Goal: Task Accomplishment & Management: Use online tool/utility

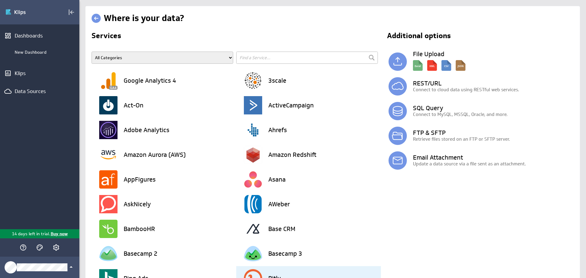
scroll to position [275, 0]
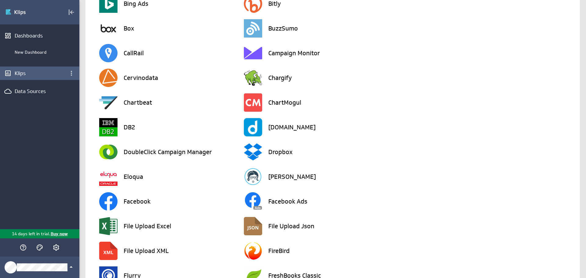
click at [40, 67] on div "Klips" at bounding box center [39, 73] width 79 height 13
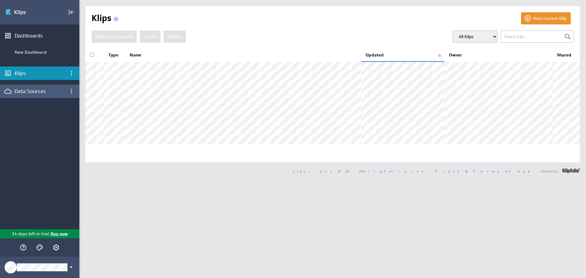
click at [40, 94] on div "Data Sources" at bounding box center [40, 91] width 50 height 7
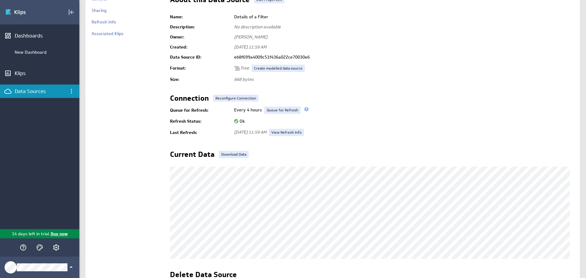
scroll to position [103, 0]
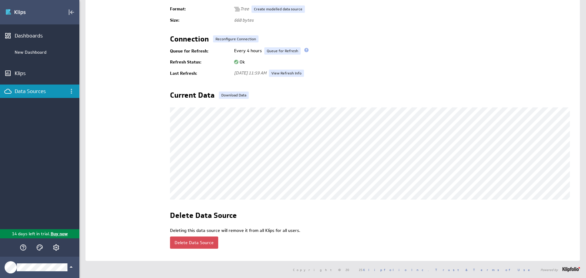
click at [207, 236] on button "Delete Data Source" at bounding box center [194, 242] width 48 height 12
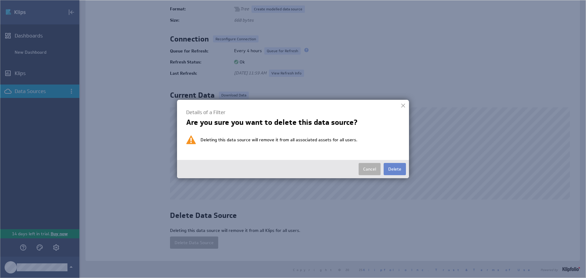
click at [390, 165] on button "Delete" at bounding box center [395, 169] width 22 height 12
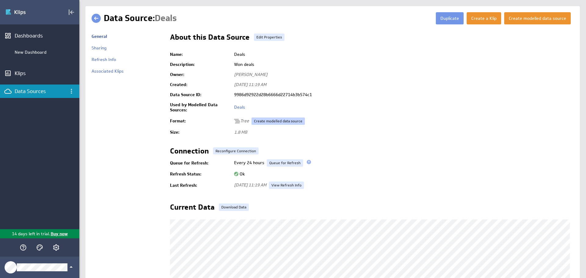
click at [272, 123] on link "Create modelled data source" at bounding box center [277, 120] width 53 height 7
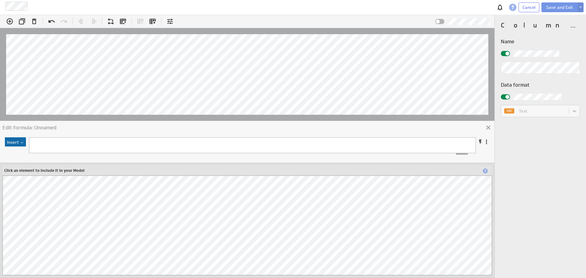
scroll to position [31, 0]
click at [27, 159] on div "Insert Hints: Enter = Apply , Shift + Enter = New Line , Ctrl + Space = View Fu…" at bounding box center [247, 207] width 494 height 142
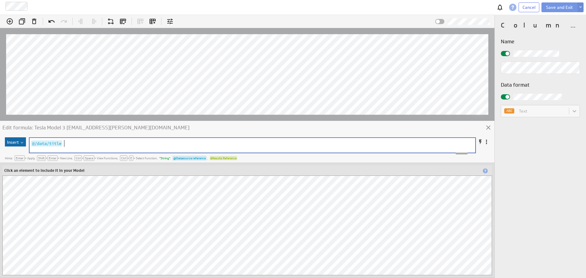
click at [76, 142] on pre "@/data/title" at bounding box center [249, 143] width 438 height 7
type textarea "u89uijij"
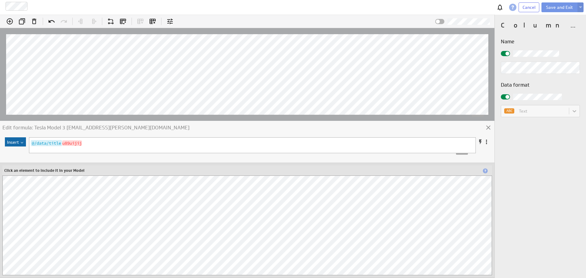
scroll to position [0, 0]
click at [9, 23] on icon at bounding box center [10, 21] width 6 height 6
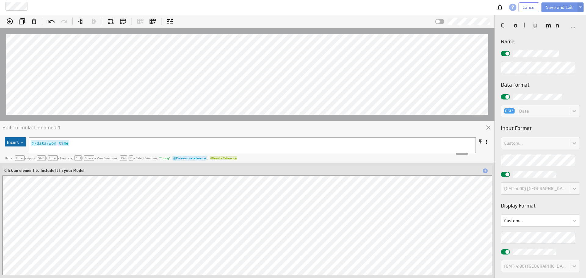
click at [502, 52] on div at bounding box center [505, 53] width 9 height 5
click at [0, 0] on input "checkbox" at bounding box center [0, 0] width 0 height 0
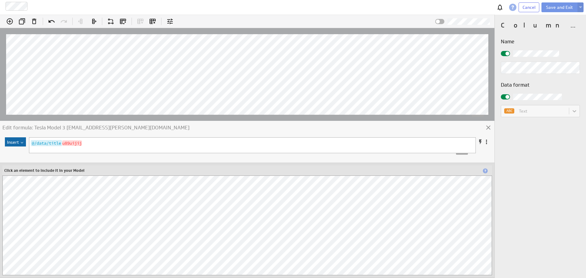
click at [507, 50] on label at bounding box center [540, 53] width 79 height 6
click at [0, 0] on input "checkbox" at bounding box center [0, 0] width 0 height 0
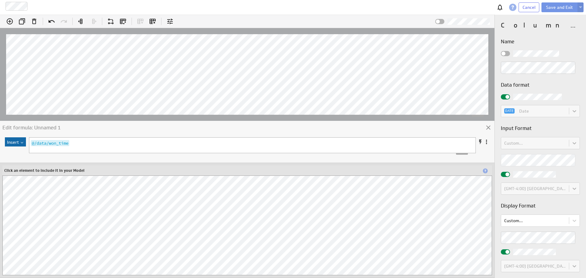
click at [553, 80] on div "Name Data format DATE Date Input Format Custom... (GMT-4:00) America/Toronto Di…" at bounding box center [540, 155] width 79 height 235
click at [546, 110] on div "DATE Date" at bounding box center [540, 111] width 79 height 12
click at [565, 225] on body "Deals Cancel Save and Exit (no message) Edit formula: Won time Insert ​ x @/dat…" at bounding box center [293, 139] width 586 height 278
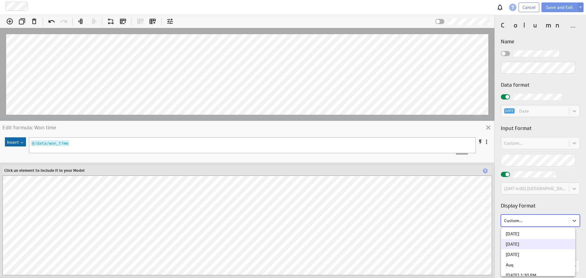
click at [544, 244] on div "Aug 2025" at bounding box center [538, 244] width 65 height 4
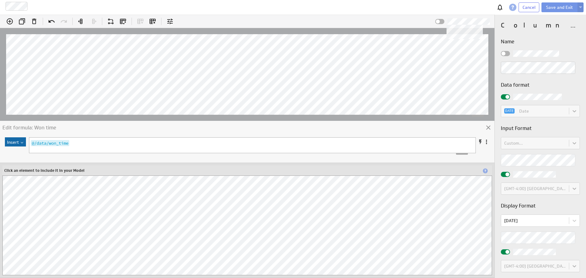
click at [441, 20] on div at bounding box center [439, 21] width 9 height 5
click at [0, 0] on input "checkbox" at bounding box center [0, 0] width 0 height 0
click at [441, 20] on span at bounding box center [442, 22] width 4 height 4
click at [0, 0] on input "checkbox" at bounding box center [0, 0] width 0 height 0
click at [559, 9] on button "Save and Exit" at bounding box center [559, 7] width 36 height 10
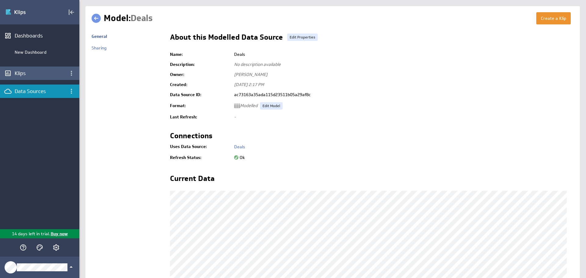
click at [40, 75] on div "Klips" at bounding box center [40, 73] width 50 height 7
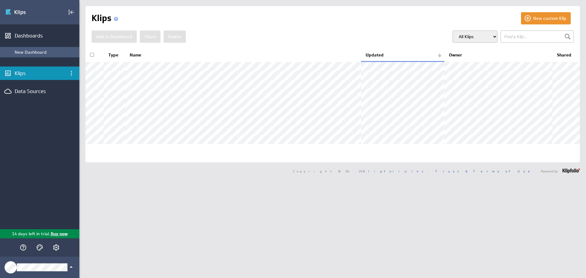
click at [52, 55] on div "New Dashboard" at bounding box center [39, 52] width 79 height 10
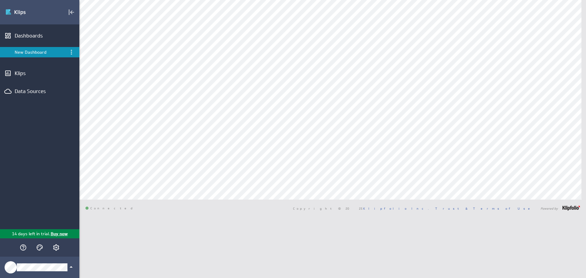
type input "pipe"
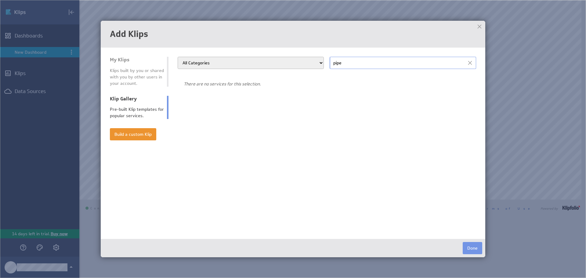
click at [144, 109] on div "Pre-built Klip templates for popular services." at bounding box center [137, 112] width 54 height 13
click at [468, 247] on button "Done" at bounding box center [473, 248] width 20 height 12
click at [231, 59] on select "All Categories Advertising Cloud Storage Customer Support Dashboard Gallery Dat…" at bounding box center [251, 63] width 146 height 12
select select "sales_and_crm"
click at [178, 57] on select "All Categories Advertising Cloud Storage Customer Support Dashboard Gallery Dat…" at bounding box center [251, 63] width 146 height 12
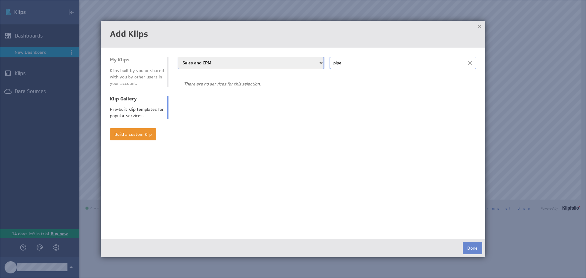
click at [470, 251] on button "Done" at bounding box center [473, 248] width 20 height 12
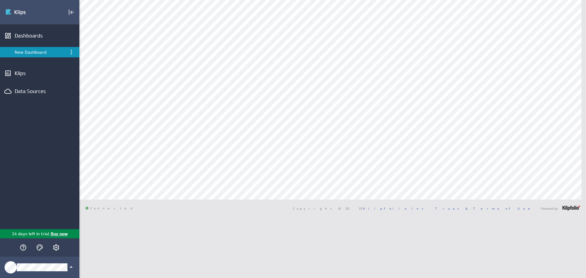
select select "sales_and_crm"
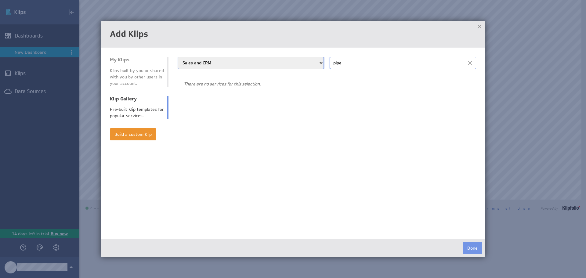
click at [482, 28] on div at bounding box center [479, 26] width 9 height 9
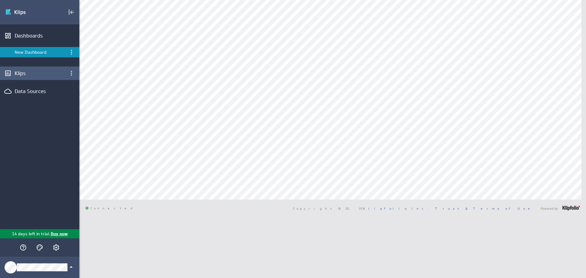
click at [36, 77] on div "Klips" at bounding box center [39, 73] width 79 height 13
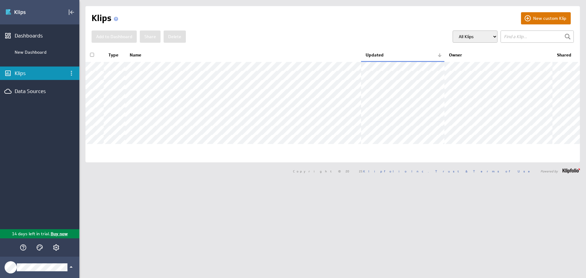
click at [539, 18] on button "New custom Klip" at bounding box center [546, 18] width 50 height 12
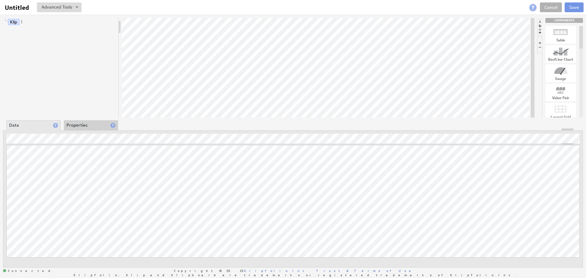
click at [99, 123] on li "Properties" at bounding box center [91, 125] width 54 height 10
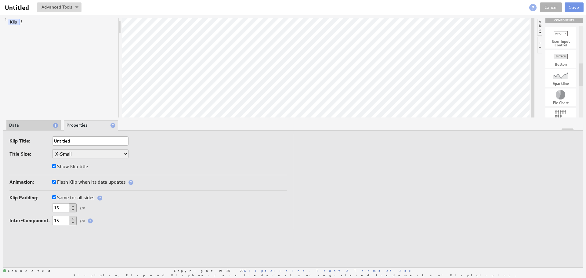
click at [561, 74] on div at bounding box center [560, 76] width 31 height 10
drag, startPoint x: 561, startPoint y: 74, endPoint x: 336, endPoint y: 70, distance: 225.2
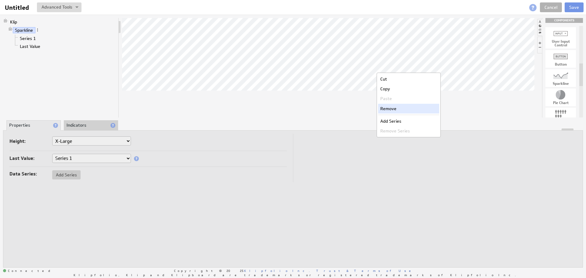
click at [394, 111] on div "Remove" at bounding box center [408, 109] width 61 height 10
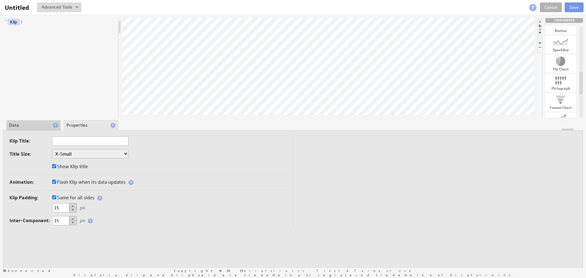
drag, startPoint x: 582, startPoint y: 78, endPoint x: 580, endPoint y: 86, distance: 8.4
click at [580, 86] on div at bounding box center [581, 83] width 4 height 23
drag, startPoint x: 564, startPoint y: 44, endPoint x: 361, endPoint y: 45, distance: 203.8
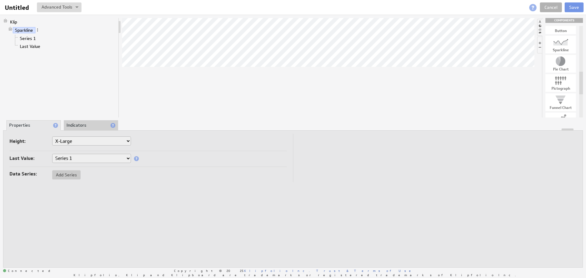
click at [86, 128] on li "Indicators" at bounding box center [91, 125] width 54 height 10
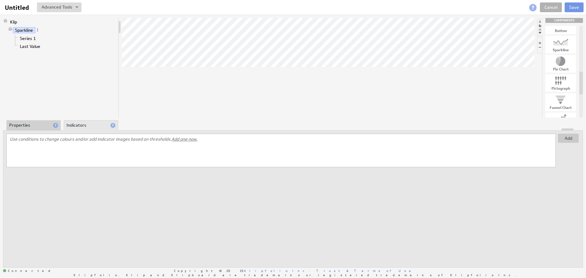
click at [37, 125] on li "Properties" at bounding box center [33, 125] width 54 height 10
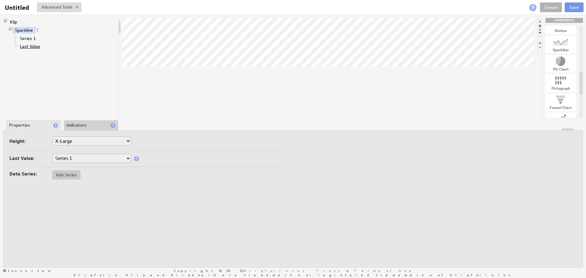
click at [34, 48] on link "Last Value" at bounding box center [30, 46] width 25 height 6
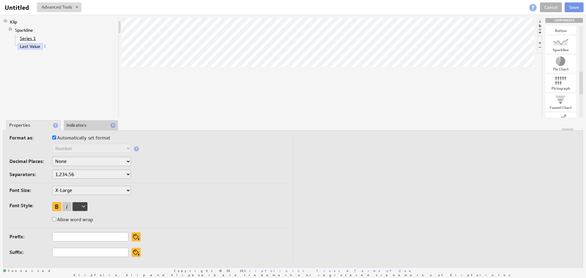
click at [32, 39] on link "Series 1" at bounding box center [28, 38] width 20 height 6
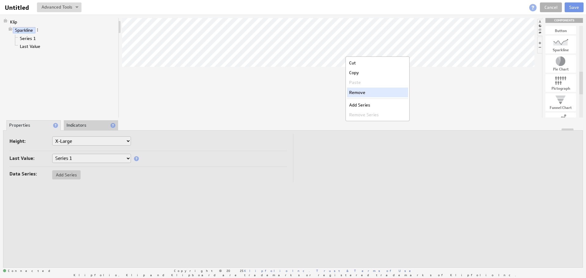
click at [366, 89] on div "Remove" at bounding box center [377, 93] width 61 height 10
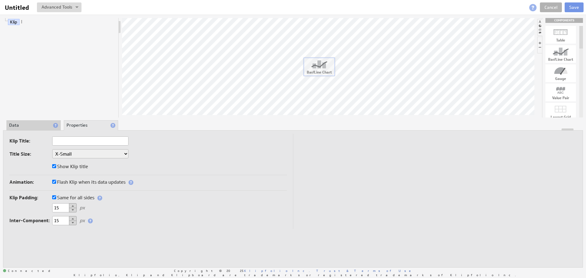
drag, startPoint x: 553, startPoint y: 54, endPoint x: 312, endPoint y: 66, distance: 241.3
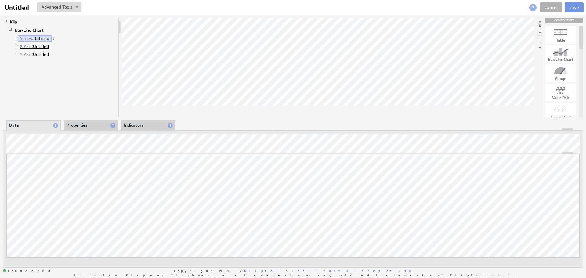
click at [42, 44] on link "X Axis: Untitled" at bounding box center [35, 46] width 34 height 6
click at [79, 124] on li "Properties" at bounding box center [91, 125] width 54 height 10
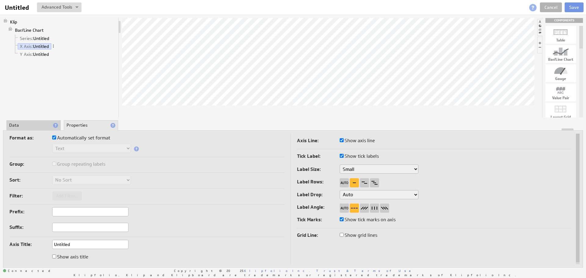
click at [34, 126] on li "Data" at bounding box center [33, 125] width 54 height 10
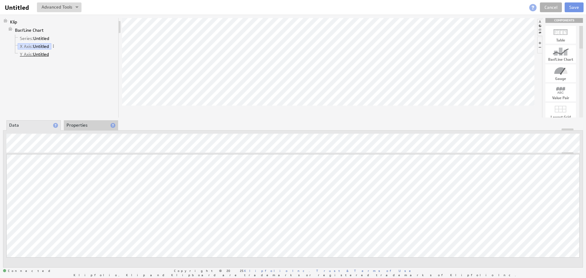
click at [42, 55] on link "Y Axis: Untitled" at bounding box center [35, 54] width 34 height 6
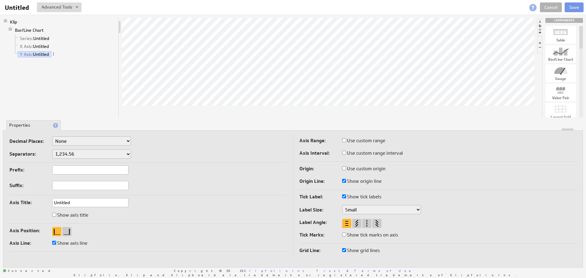
click at [77, 157] on select "1,234.56 1.234,56 1'234.56 1,234/56 1 234,56 1 234-56 1 234.56 1234.56" at bounding box center [91, 153] width 79 height 9
click at [79, 156] on select "1,234.56 1.234,56 1'234.56 1,234/56 1 234,56 1 234-56 1 234.56 1234.56" at bounding box center [91, 153] width 79 height 9
drag, startPoint x: 79, startPoint y: 157, endPoint x: 138, endPoint y: 207, distance: 78.3
click at [139, 207] on div "Axis Title: Untitled" at bounding box center [147, 203] width 277 height 10
click at [67, 227] on div at bounding box center [66, 231] width 9 height 9
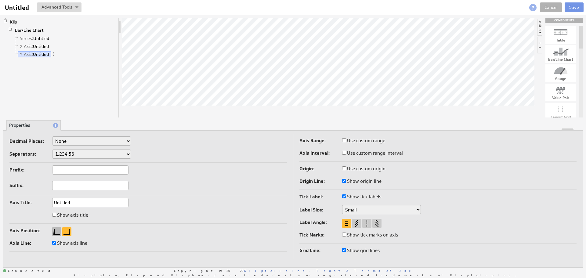
click at [53, 229] on div at bounding box center [56, 231] width 9 height 9
click at [107, 158] on select "1,234.56 1.234,56 1'234.56 1,234/56 1 234,56 1 234-56 1 234.56 1234.56" at bounding box center [91, 153] width 79 height 9
click at [106, 140] on select "None .# (1) .## (2) .### (3) .#### (4)" at bounding box center [91, 140] width 79 height 9
click at [106, 143] on select "None .# (1) .## (2) .### (3) .#### (4)" at bounding box center [91, 140] width 79 height 9
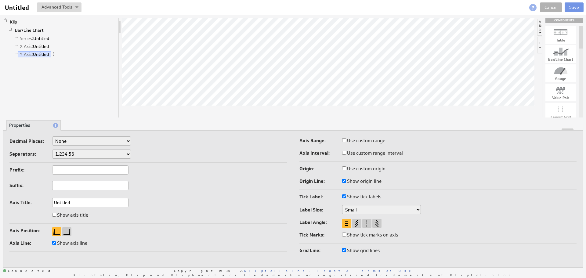
click at [57, 55] on li "Y Axis: Untitled" at bounding box center [64, 54] width 103 height 8
click at [54, 55] on span at bounding box center [53, 54] width 4 height 4
click at [32, 33] on link "Bar/Line Chart" at bounding box center [29, 30] width 33 height 6
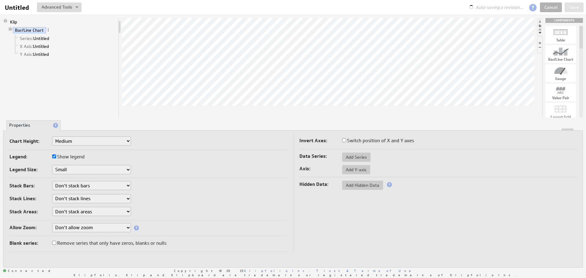
click at [36, 43] on li "X Axis: Untitled" at bounding box center [64, 46] width 103 height 8
click at [37, 46] on link "X Axis: Untitled" at bounding box center [35, 46] width 34 height 6
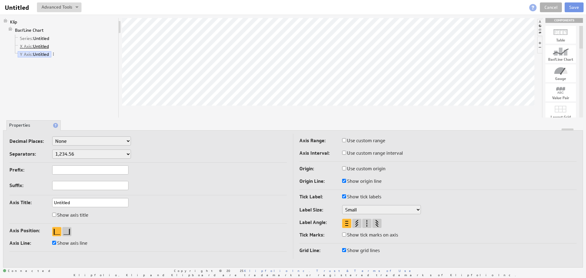
click at [38, 48] on link "X Axis: Untitled" at bounding box center [35, 46] width 34 height 6
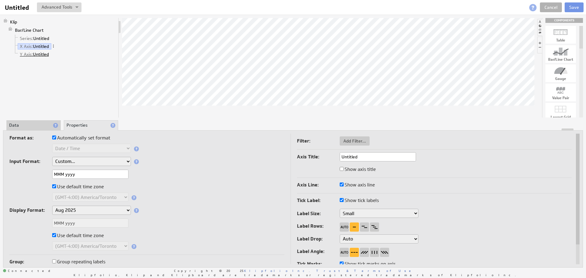
click at [40, 56] on link "Y Axis: Untitled" at bounding box center [35, 54] width 34 height 6
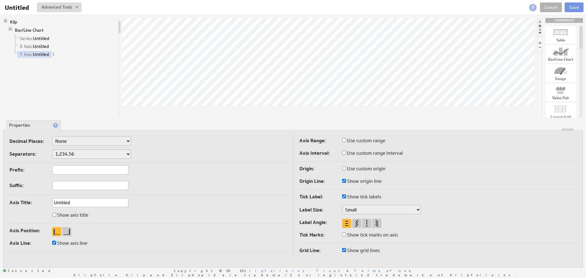
drag, startPoint x: 356, startPoint y: 169, endPoint x: 353, endPoint y: 170, distance: 3.2
click at [356, 170] on label "Use custom origin" at bounding box center [363, 168] width 43 height 9
click at [346, 170] on input "Use custom origin" at bounding box center [344, 168] width 4 height 4
checkbox input "true"
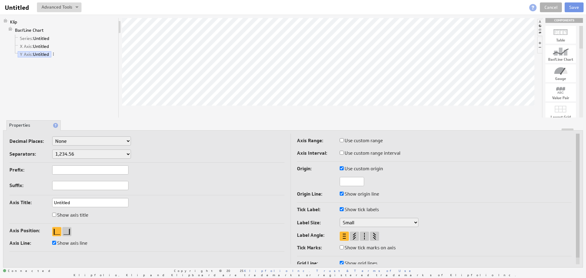
click at [342, 167] on input "Use custom origin" at bounding box center [342, 168] width 4 height 4
checkbox input "false"
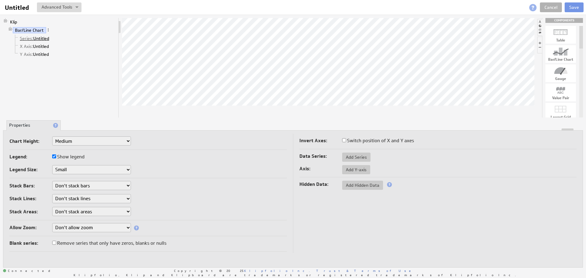
click at [36, 36] on link "Series: Untitled" at bounding box center [35, 38] width 34 height 6
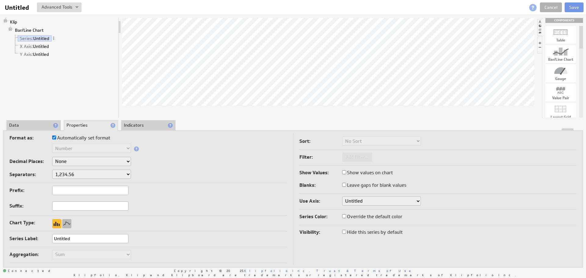
click at [68, 227] on div at bounding box center [66, 223] width 9 height 9
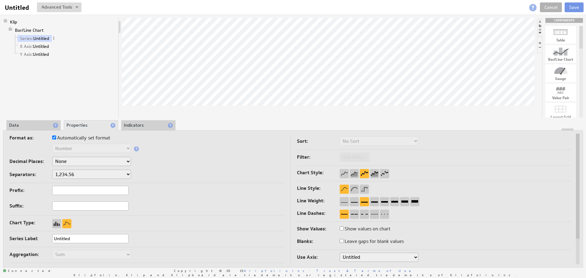
click at [21, 124] on li "Data" at bounding box center [33, 125] width 54 height 10
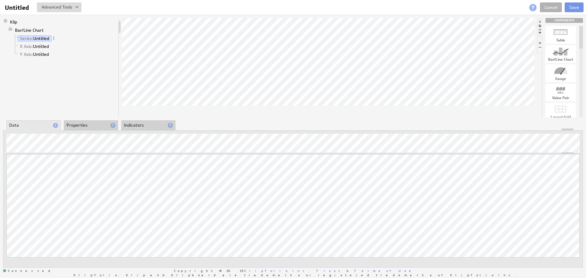
click at [137, 133] on div "Updating... Select a Function ARRAY DATE SELECT SLICE SUM Data Manipulation Log…" at bounding box center [293, 198] width 580 height 137
click at [137, 126] on li "Indicators" at bounding box center [148, 125] width 54 height 10
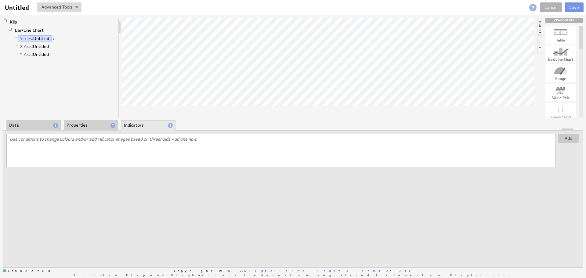
click at [30, 127] on li "Data" at bounding box center [33, 125] width 54 height 10
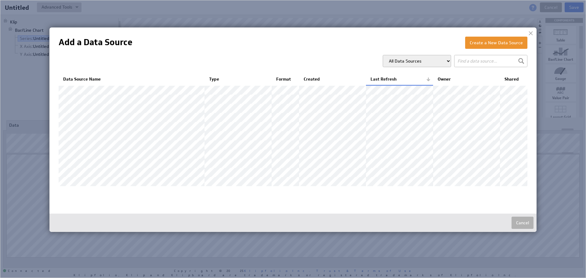
click at [534, 34] on div at bounding box center [530, 33] width 9 height 9
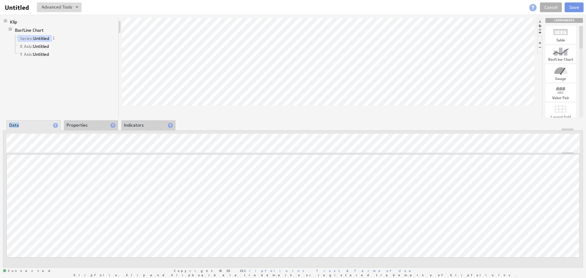
drag, startPoint x: 53, startPoint y: 126, endPoint x: 76, endPoint y: 128, distance: 22.7
click at [138, 115] on div "Klip Bar/Line Chart Series: Untitled X Axis: Untitled Y Axis: Untitled COMPONEN…" at bounding box center [293, 143] width 586 height 256
click at [45, 148] on div "Function..." at bounding box center [38, 149] width 61 height 10
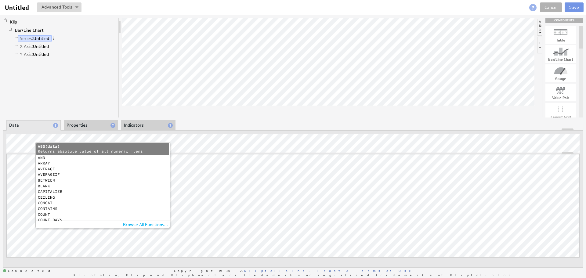
click at [46, 213] on div "COUNT" at bounding box center [101, 215] width 127 height 4
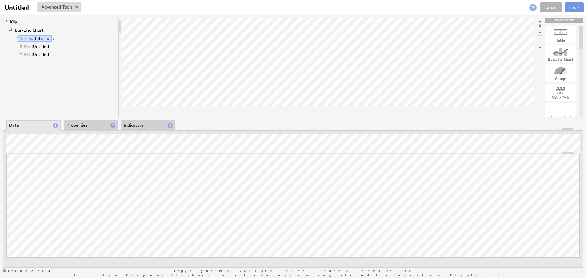
click at [63, 137] on div "Updating... Select a Function ARRAY DATE SELECT SLICE SUM Data Manipulation Log…" at bounding box center [293, 198] width 580 height 137
click at [32, 166] on div "Results Reference..." at bounding box center [38, 169] width 61 height 10
drag, startPoint x: 70, startPoint y: 104, endPoint x: 66, endPoint y: 104, distance: 4.0
click at [68, 104] on div "Klip Bar/Line Chart Series: Untitled X Axis: Untitled Y Axis: Untitled" at bounding box center [61, 67] width 116 height 99
click at [44, 46] on link "X Axis: Untitled" at bounding box center [35, 46] width 34 height 6
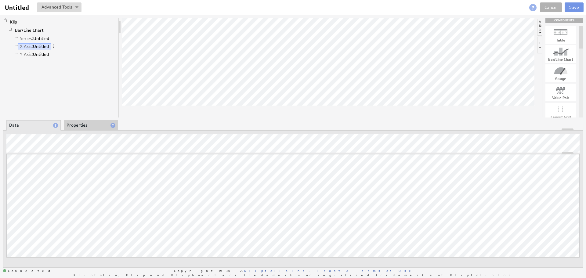
click at [45, 58] on li "Y Axis: Untitled" at bounding box center [64, 54] width 103 height 8
click at [43, 53] on link "Y Axis: Untitled" at bounding box center [35, 54] width 34 height 6
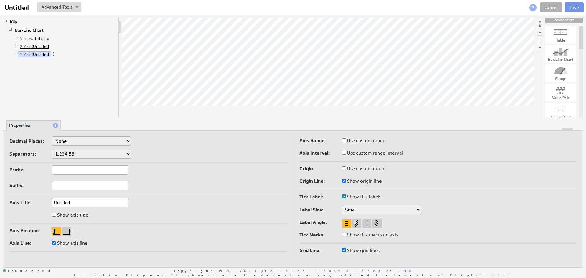
click at [43, 44] on link "X Axis: Untitled" at bounding box center [35, 46] width 34 height 6
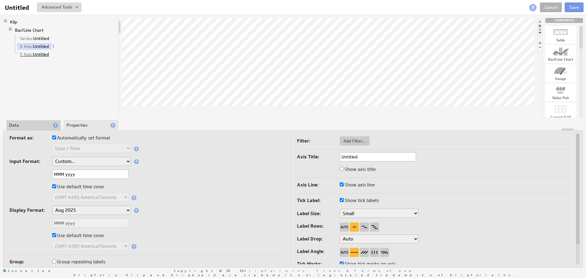
click at [41, 54] on link "Y Axis: Untitled" at bounding box center [35, 54] width 34 height 6
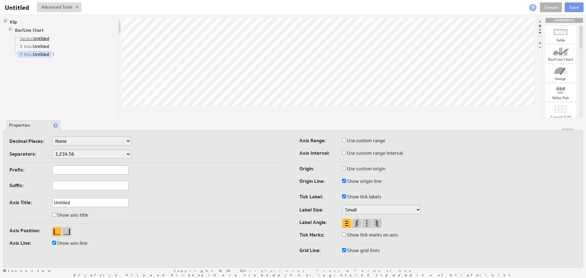
click at [41, 38] on link "Series: Untitled" at bounding box center [35, 38] width 34 height 6
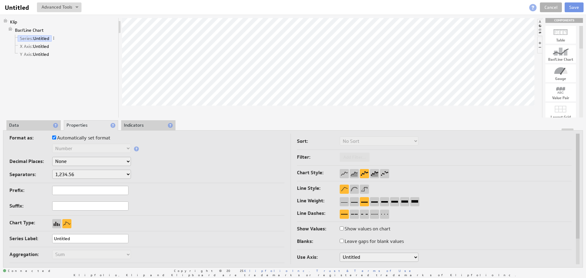
click at [145, 131] on div "Format as: Automatically set format Text Number Currency Percentage Date / Time…" at bounding box center [293, 198] width 580 height 137
click at [149, 123] on li "Indicators" at bounding box center [148, 125] width 54 height 10
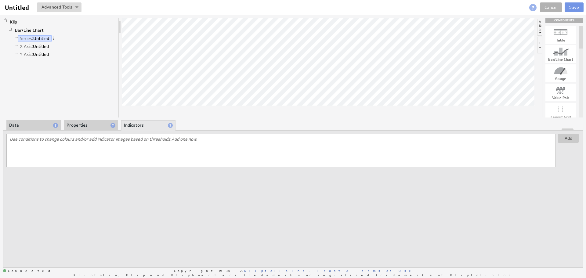
click at [86, 124] on li "Properties" at bounding box center [91, 125] width 54 height 10
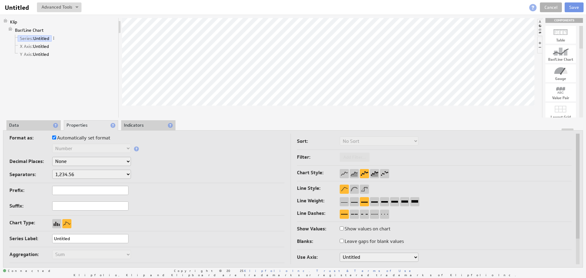
click at [14, 126] on li "Data" at bounding box center [33, 125] width 54 height 10
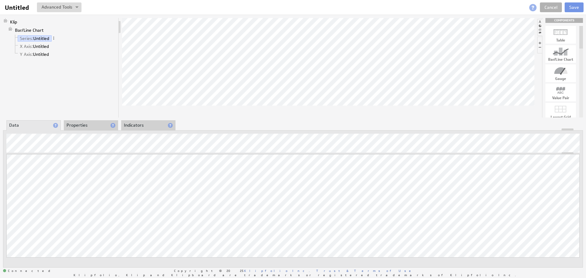
click at [81, 126] on li "Properties" at bounding box center [91, 125] width 54 height 10
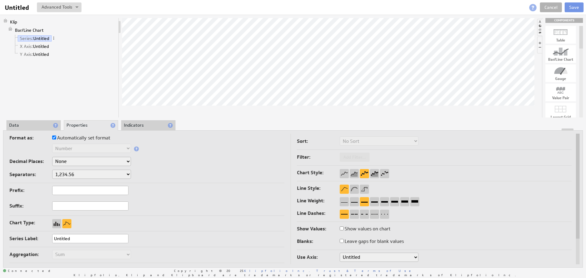
click at [33, 119] on div "Klip Bar/Line Chart Series: Untitled X Axis: Untitled Y Axis: Untitled COMPONEN…" at bounding box center [293, 143] width 586 height 256
click at [31, 125] on li "Data" at bounding box center [33, 125] width 54 height 10
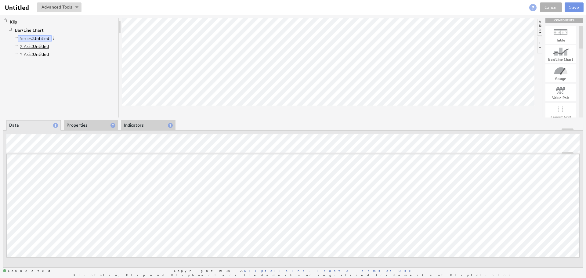
click at [36, 47] on link "X Axis: Untitled" at bounding box center [35, 46] width 34 height 6
click at [67, 8] on button at bounding box center [59, 7] width 45 height 10
click at [59, 41] on td "Manage Variables..." at bounding box center [38, 39] width 51 height 10
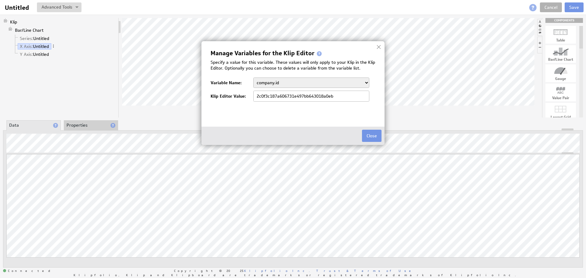
click at [380, 45] on div at bounding box center [378, 46] width 9 height 9
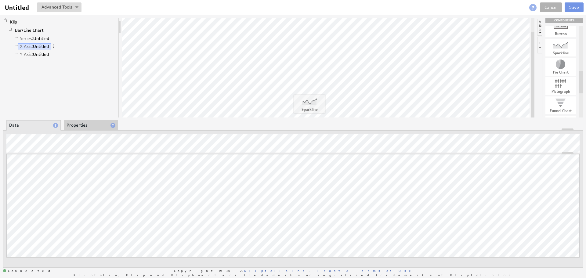
drag, startPoint x: 559, startPoint y: 48, endPoint x: 308, endPoint y: 104, distance: 257.6
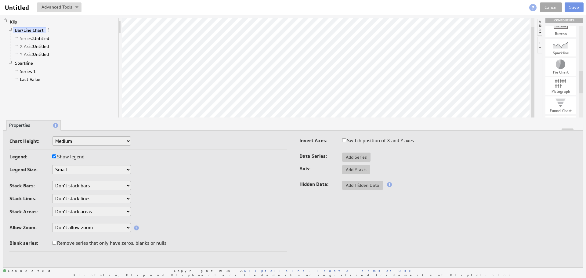
click at [551, 5] on link "Cancel" at bounding box center [551, 7] width 22 height 10
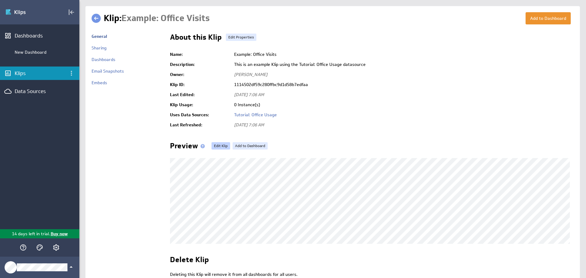
click at [226, 146] on link "Edit Klip" at bounding box center [220, 145] width 19 height 7
